Goal: Navigation & Orientation: Go to known website

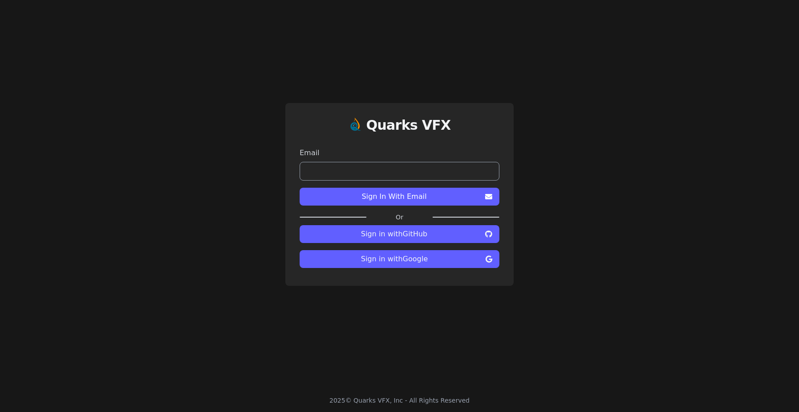
click at [429, 166] on input "email" at bounding box center [400, 171] width 200 height 19
click at [429, 266] on button "Sign in with Google" at bounding box center [400, 259] width 200 height 18
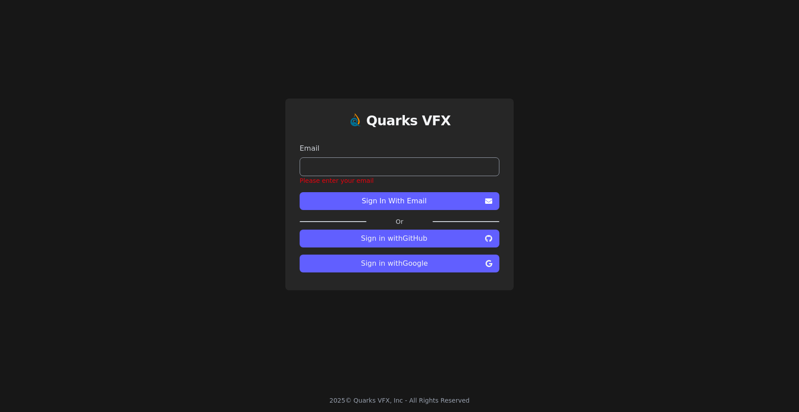
click at [429, 267] on span "Sign in with Google" at bounding box center [394, 263] width 175 height 11
click at [415, 264] on span "Sign in with Google" at bounding box center [394, 263] width 175 height 11
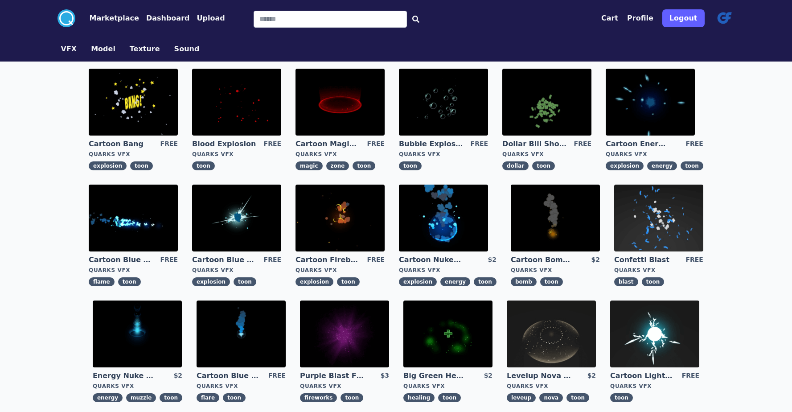
click at [729, 18] on img at bounding box center [724, 18] width 21 height 21
